Goal: Entertainment & Leisure: Consume media (video, audio)

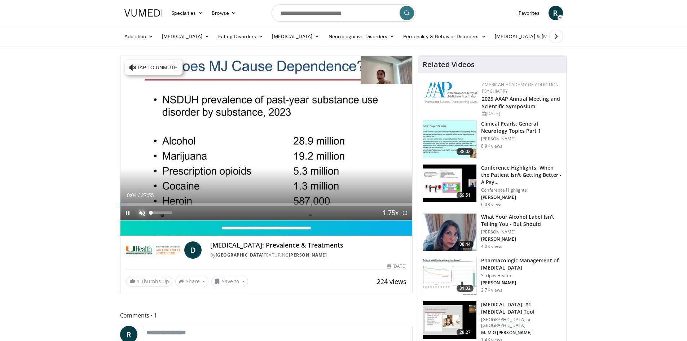
click at [139, 210] on span "Video Player" at bounding box center [142, 213] width 14 height 14
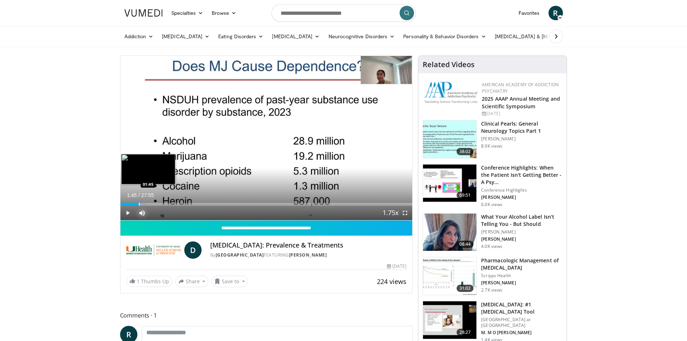
click at [139, 202] on div "Loaded : 8.88% 01:45 01:45" at bounding box center [266, 202] width 292 height 7
click at [146, 203] on div "Progress Bar" at bounding box center [146, 204] width 1 height 3
click at [153, 203] on div "Progress Bar" at bounding box center [153, 204] width 1 height 3
click at [159, 203] on div "Progress Bar" at bounding box center [159, 204] width 1 height 3
click at [163, 204] on div "Progress Bar" at bounding box center [163, 204] width 1 height 3
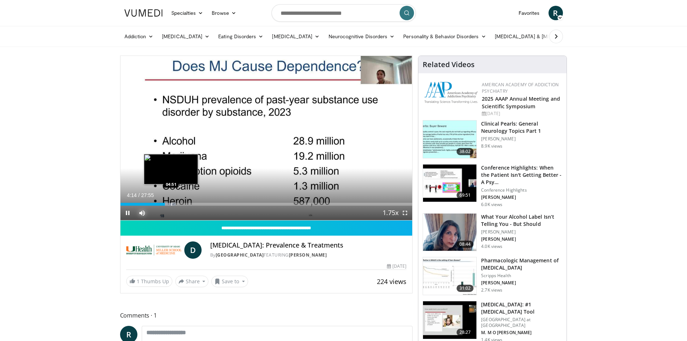
click at [171, 203] on div "Progress Bar" at bounding box center [171, 204] width 1 height 3
click at [183, 203] on div "Progress Bar" at bounding box center [183, 204] width 1 height 3
click at [193, 203] on div "Progress Bar" at bounding box center [193, 204] width 1 height 3
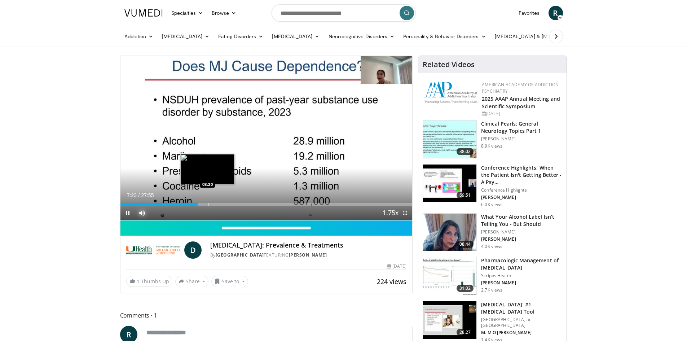
click at [208, 203] on div "Progress Bar" at bounding box center [208, 204] width 1 height 3
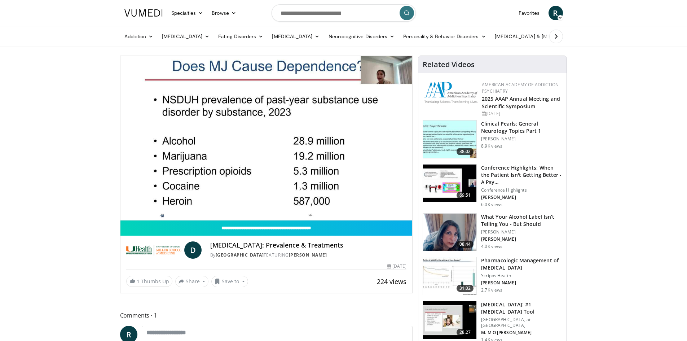
click at [220, 202] on video-js "**********" at bounding box center [266, 138] width 292 height 164
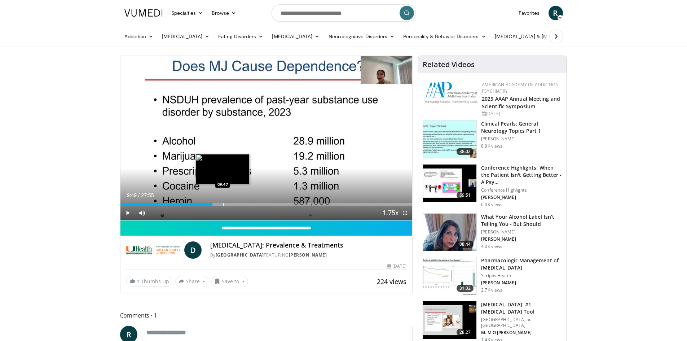
click at [223, 203] on div "Progress Bar" at bounding box center [223, 204] width 1 height 3
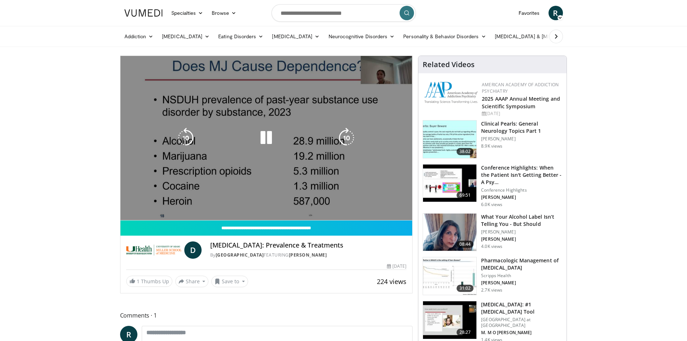
click at [241, 203] on video-js "**********" at bounding box center [266, 138] width 292 height 164
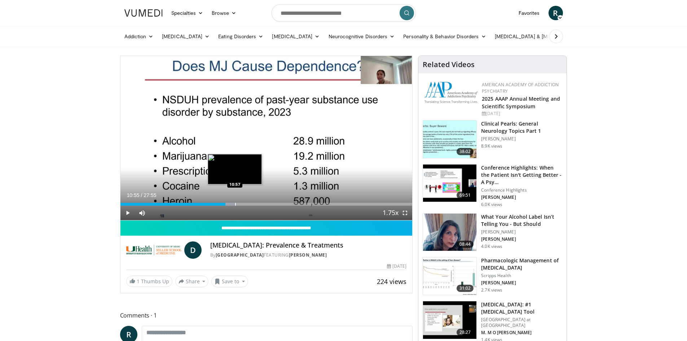
click at [234, 201] on div "Loaded : 39.67% 10:55 10:57" at bounding box center [266, 202] width 292 height 7
click at [246, 203] on div "Progress Bar" at bounding box center [246, 204] width 1 height 3
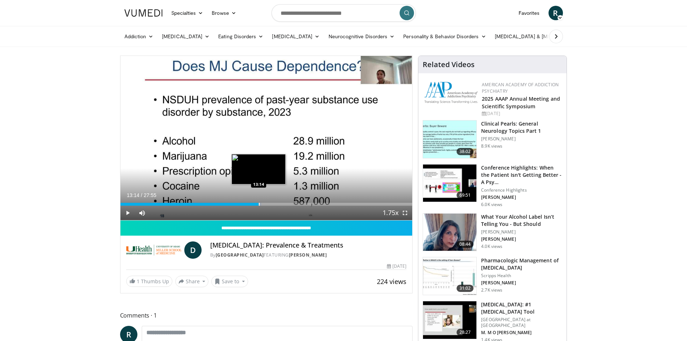
click at [259, 204] on div "Progress Bar" at bounding box center [259, 204] width 1 height 3
click at [274, 201] on div "Loaded : 53.13% 14:47 14:45" at bounding box center [266, 202] width 292 height 7
click at [284, 202] on div "Loaded : 57.31% 14:55 15:38" at bounding box center [266, 202] width 292 height 7
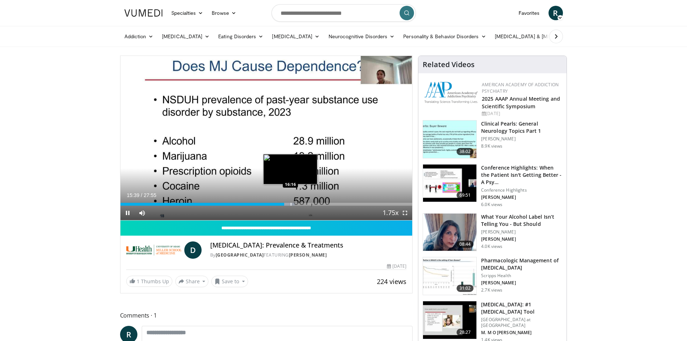
click at [291, 202] on div "Loaded : 59.70% 15:39 16:16" at bounding box center [266, 202] width 292 height 7
click at [304, 203] on div "Progress Bar" at bounding box center [304, 204] width 1 height 3
click at [311, 203] on div "Progress Bar" at bounding box center [311, 204] width 1 height 3
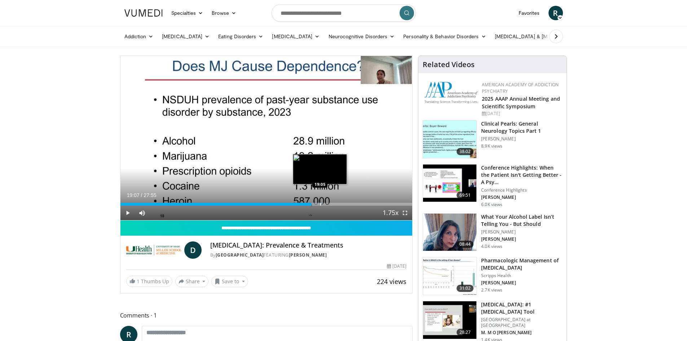
click at [320, 203] on div "Progress Bar" at bounding box center [320, 204] width 1 height 3
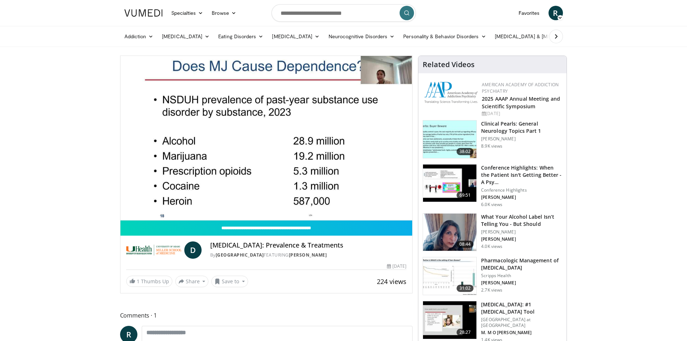
click at [333, 203] on div "10 seconds Tap to unmute" at bounding box center [266, 138] width 292 height 164
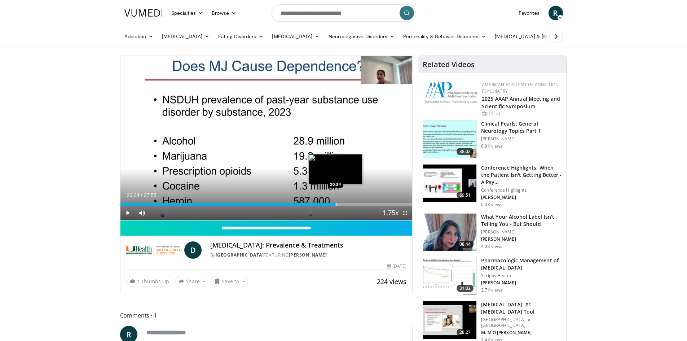
click at [336, 203] on div "Progress Bar" at bounding box center [336, 204] width 1 height 3
click at [127, 212] on span "Video Player" at bounding box center [127, 213] width 14 height 14
click at [346, 203] on div "Progress Bar" at bounding box center [346, 204] width 1 height 3
click at [356, 203] on div "Progress Bar" at bounding box center [356, 204] width 1 height 3
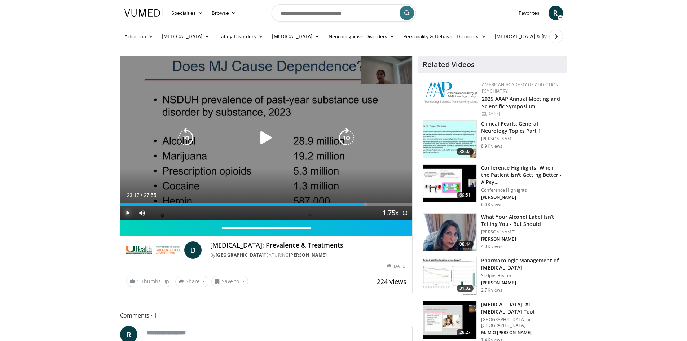
click at [364, 203] on div "Loaded : 84.68% 23:17 22:55" at bounding box center [266, 204] width 292 height 3
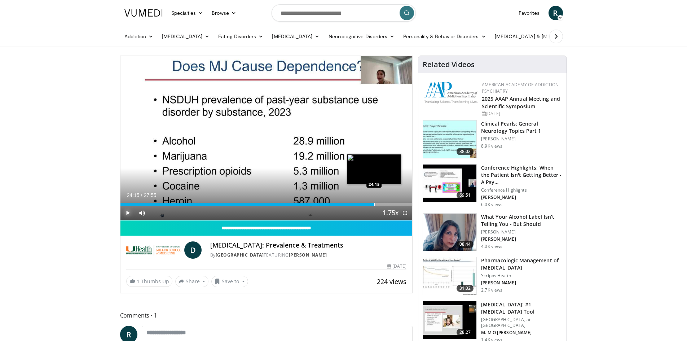
click at [374, 203] on div "Progress Bar" at bounding box center [374, 204] width 1 height 3
